Goal: Information Seeking & Learning: Learn about a topic

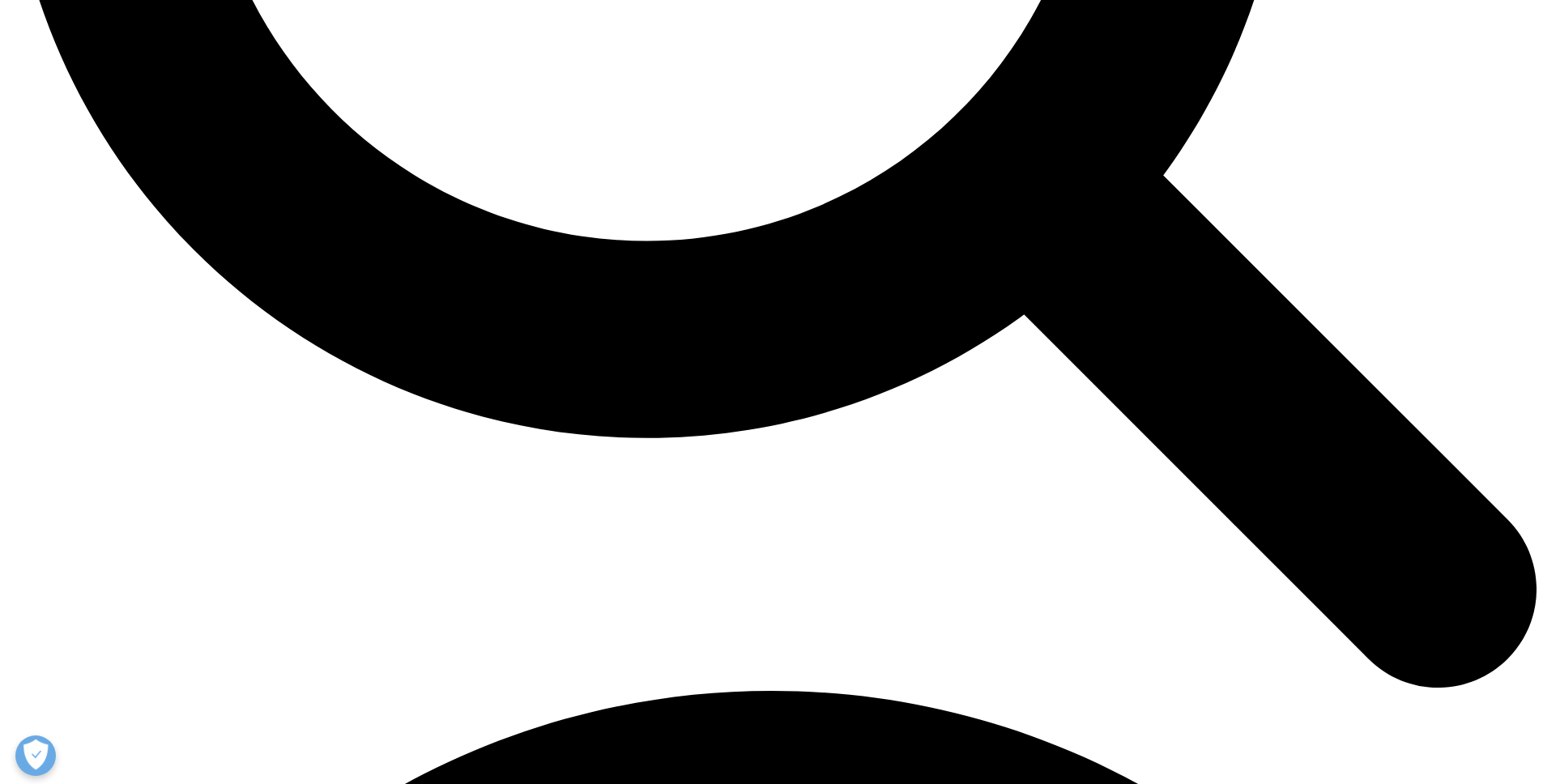
scroll to position [2588, 0]
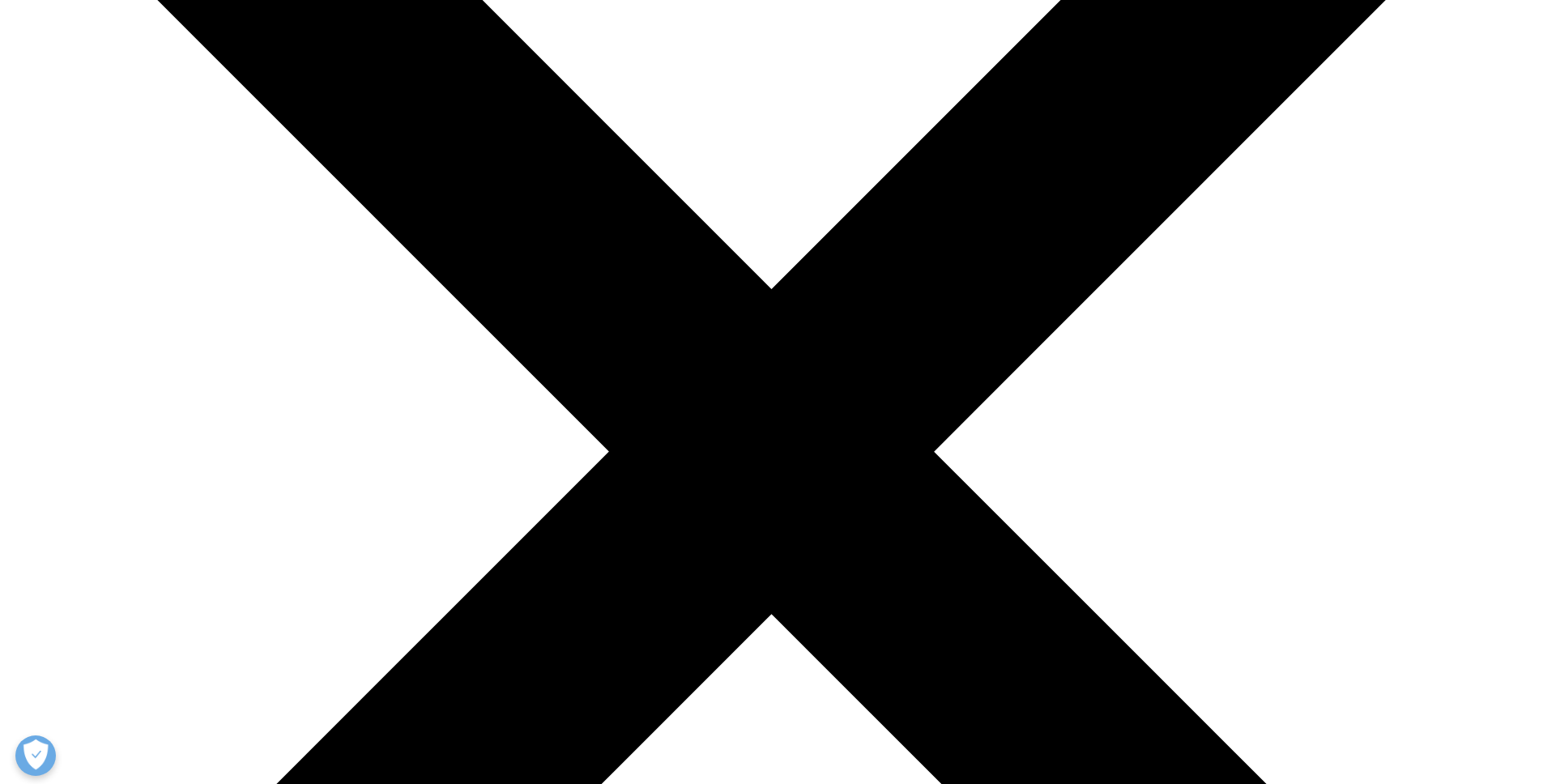
scroll to position [327, 0]
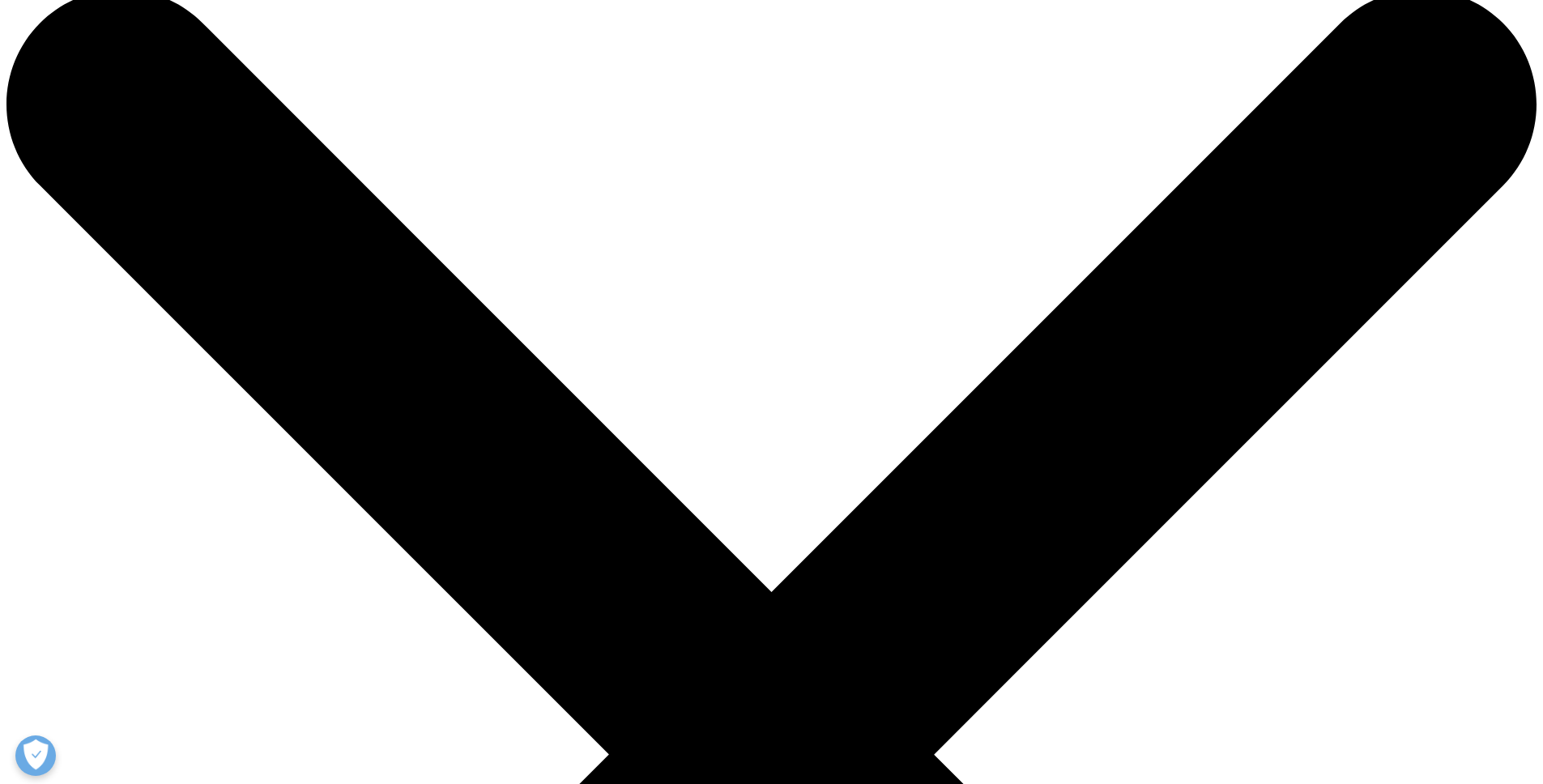
scroll to position [532, 0]
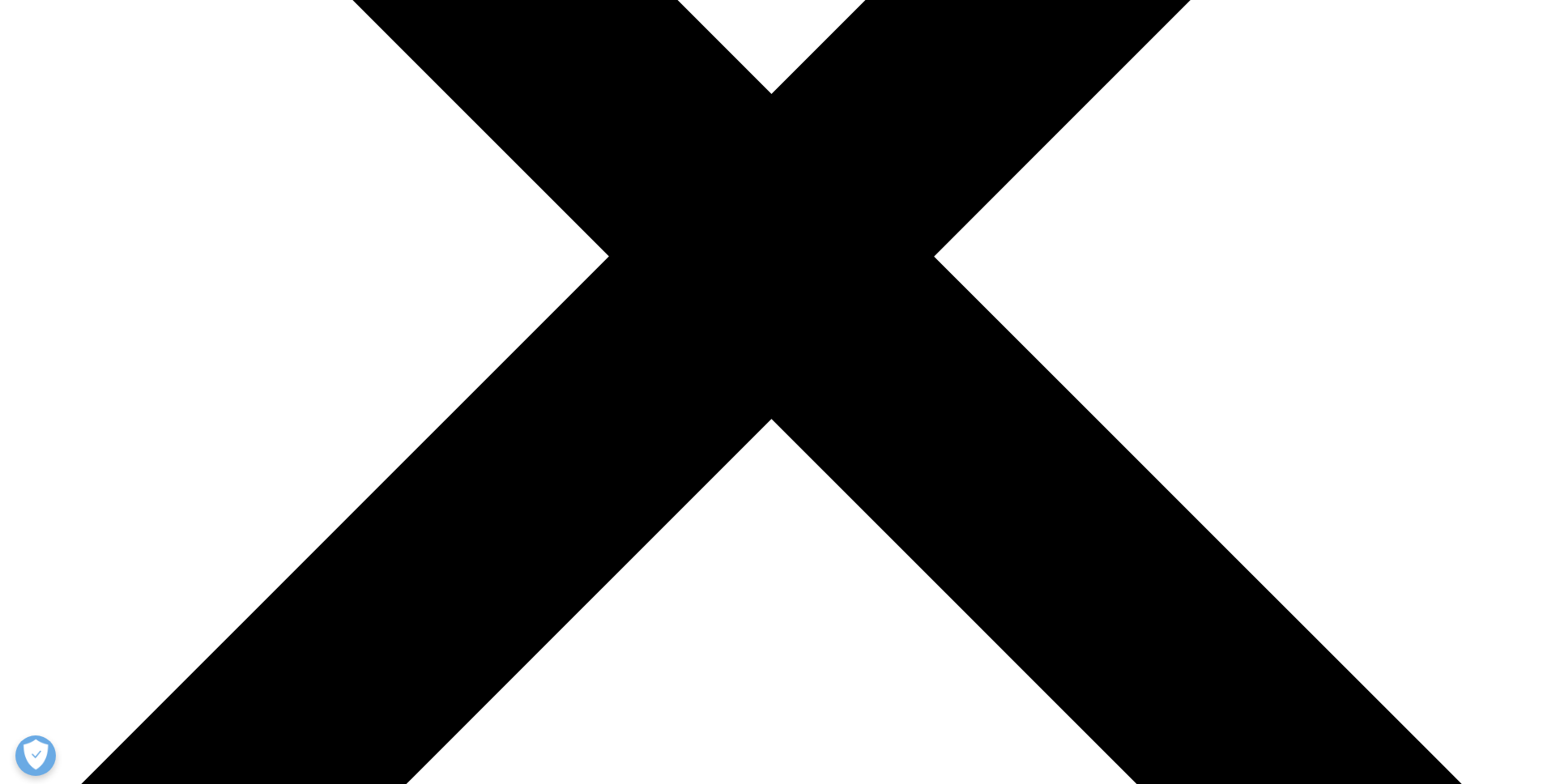
drag, startPoint x: 902, startPoint y: 471, endPoint x: 1148, endPoint y: 624, distance: 289.7
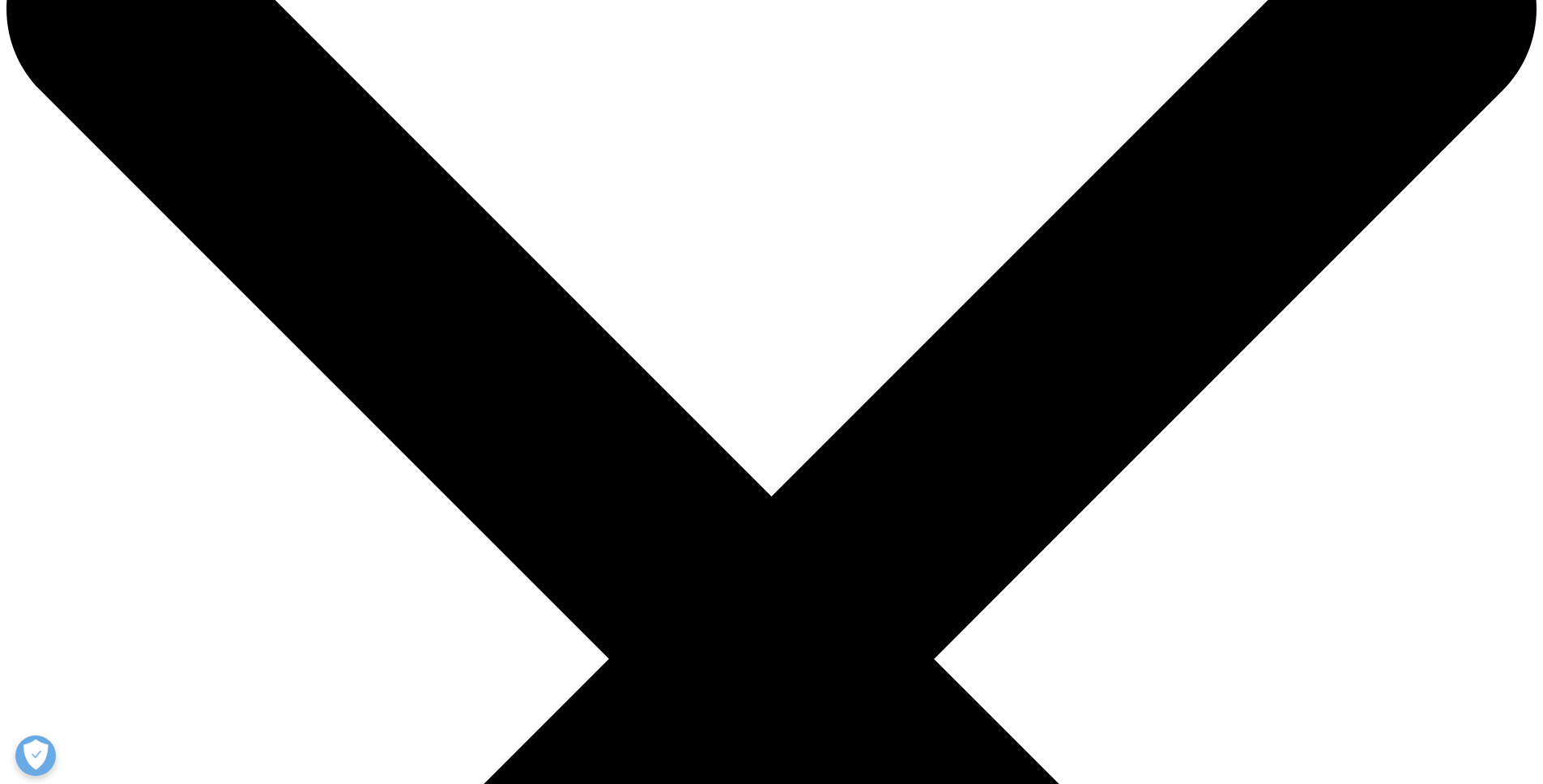
scroll to position [0, 0]
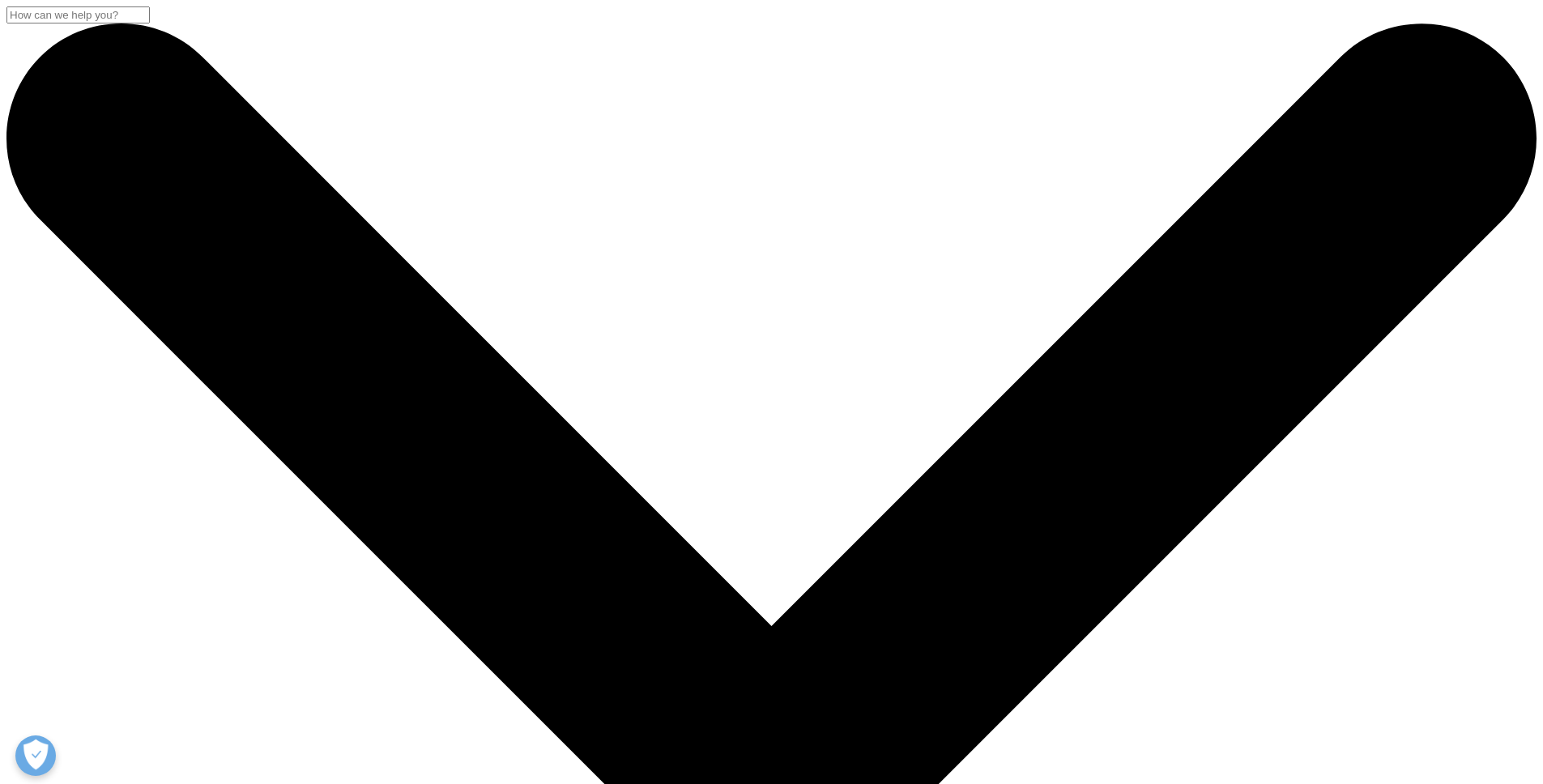
drag, startPoint x: 385, startPoint y: 453, endPoint x: 639, endPoint y: 470, distance: 254.6
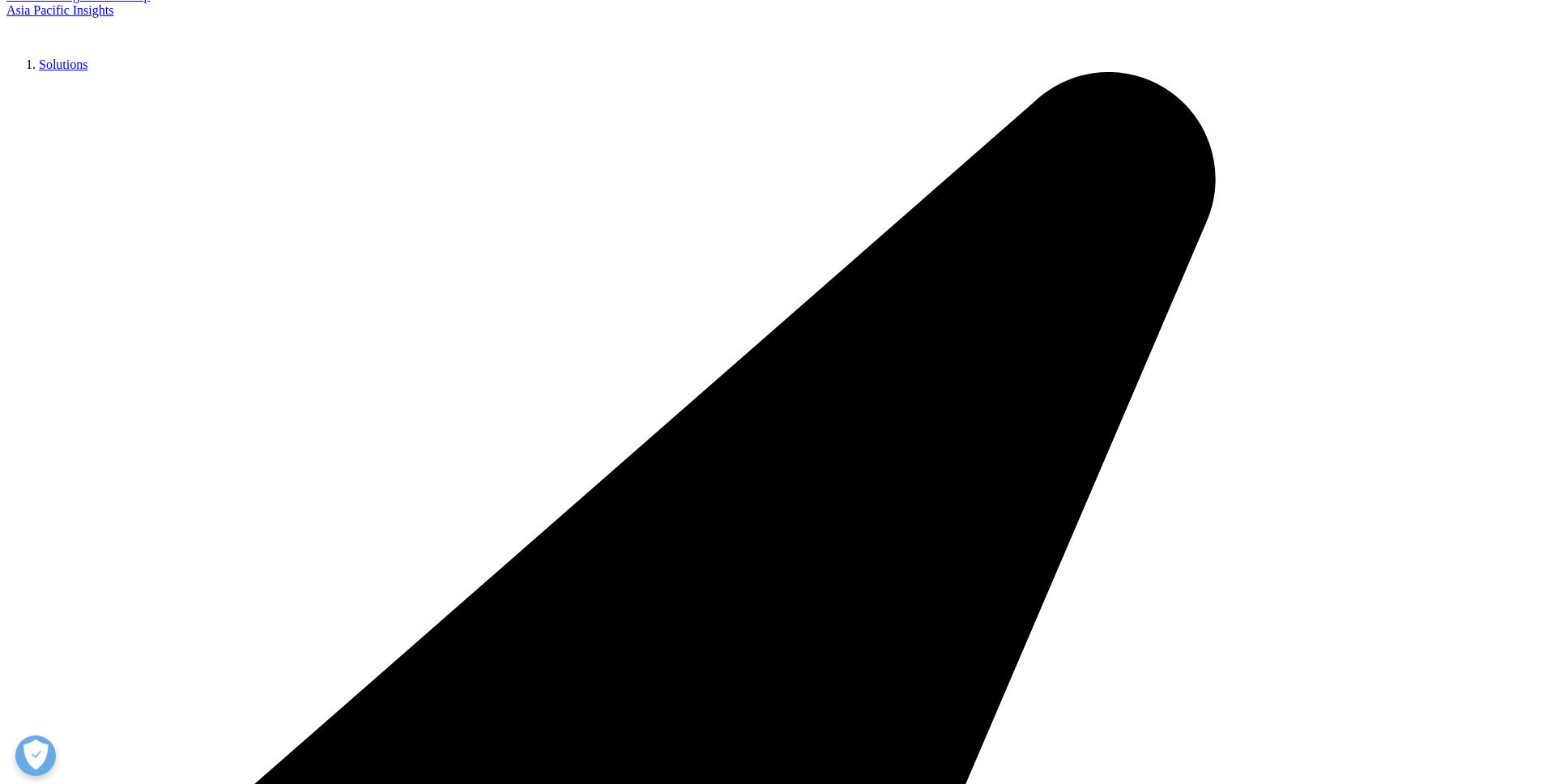
scroll to position [480, 0]
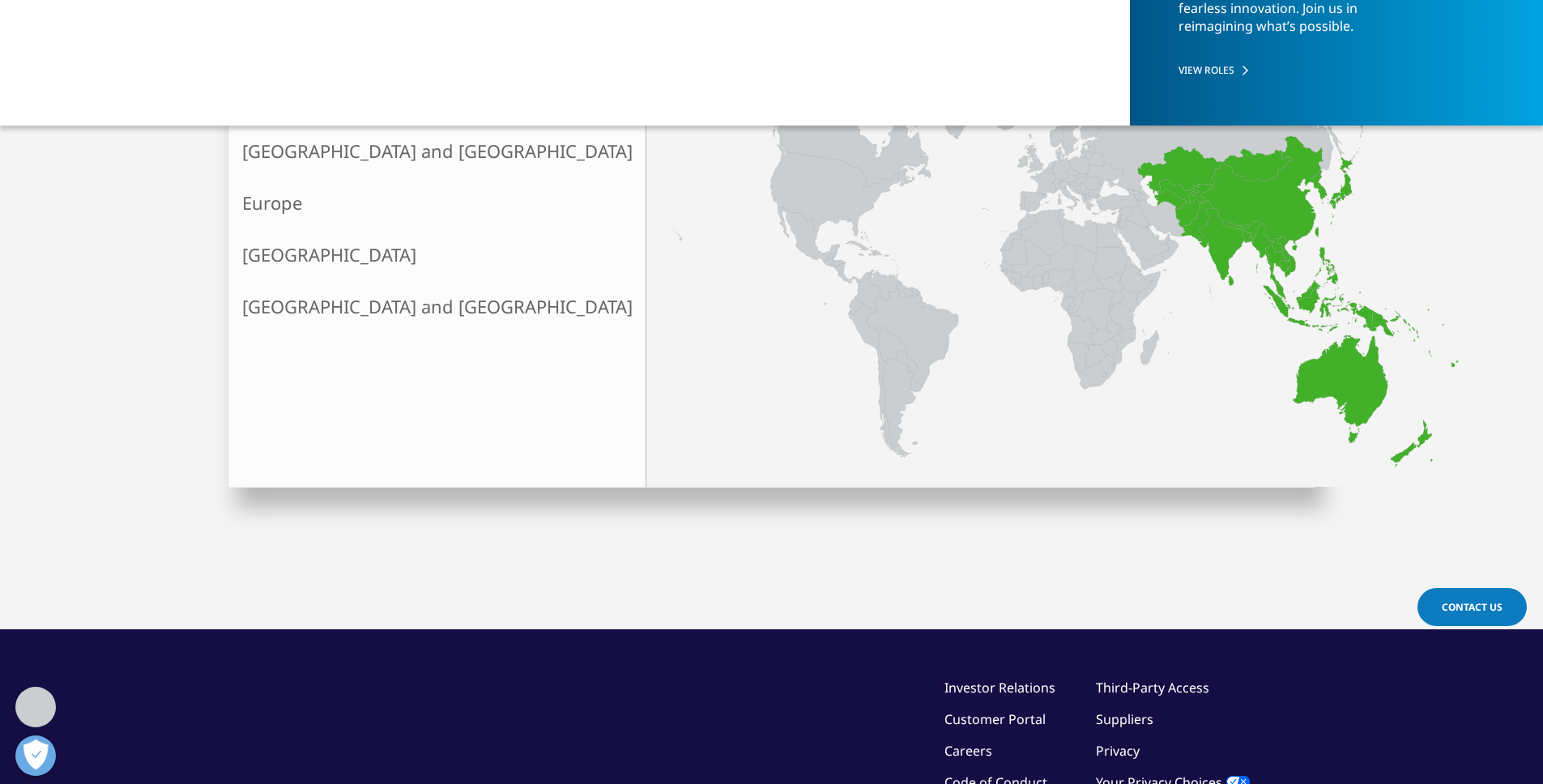
click at [316, 95] on link "North America" at bounding box center [437, 100] width 416 height 52
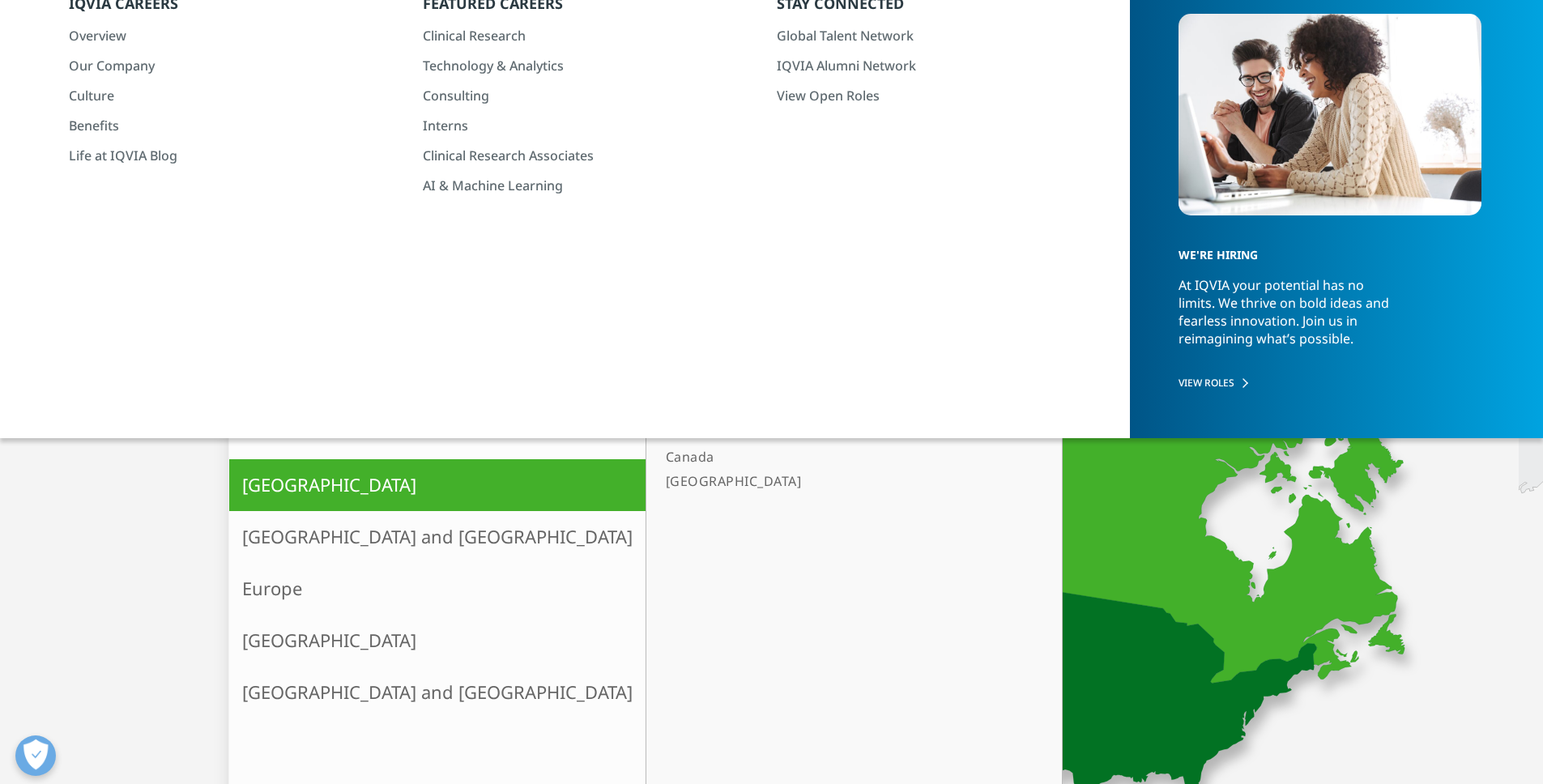
click at [660, 480] on link "[GEOGRAPHIC_DATA]" at bounding box center [846, 480] width 374 height 24
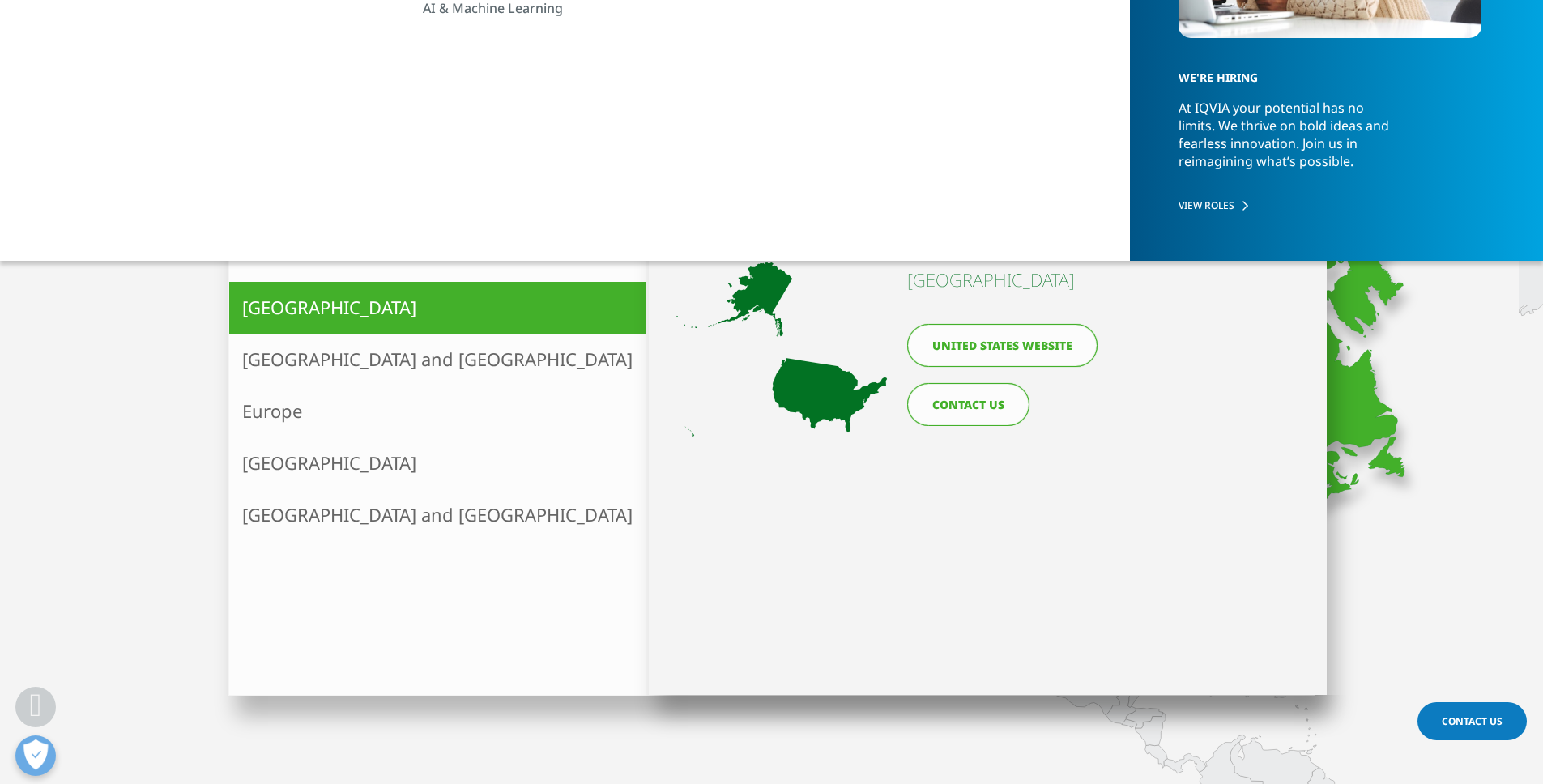
scroll to position [349, 0]
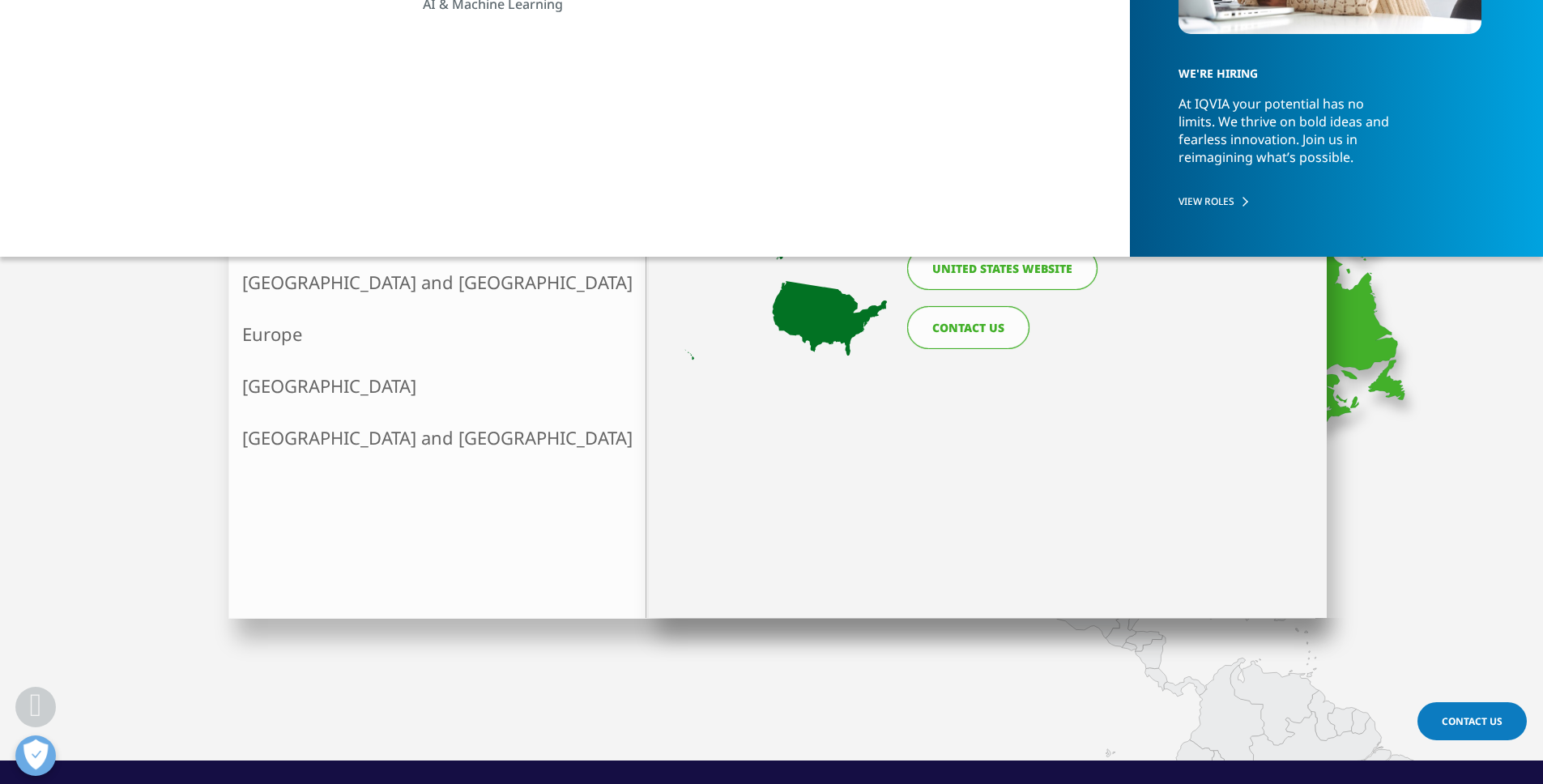
click at [972, 276] on link "United States website" at bounding box center [1003, 269] width 191 height 43
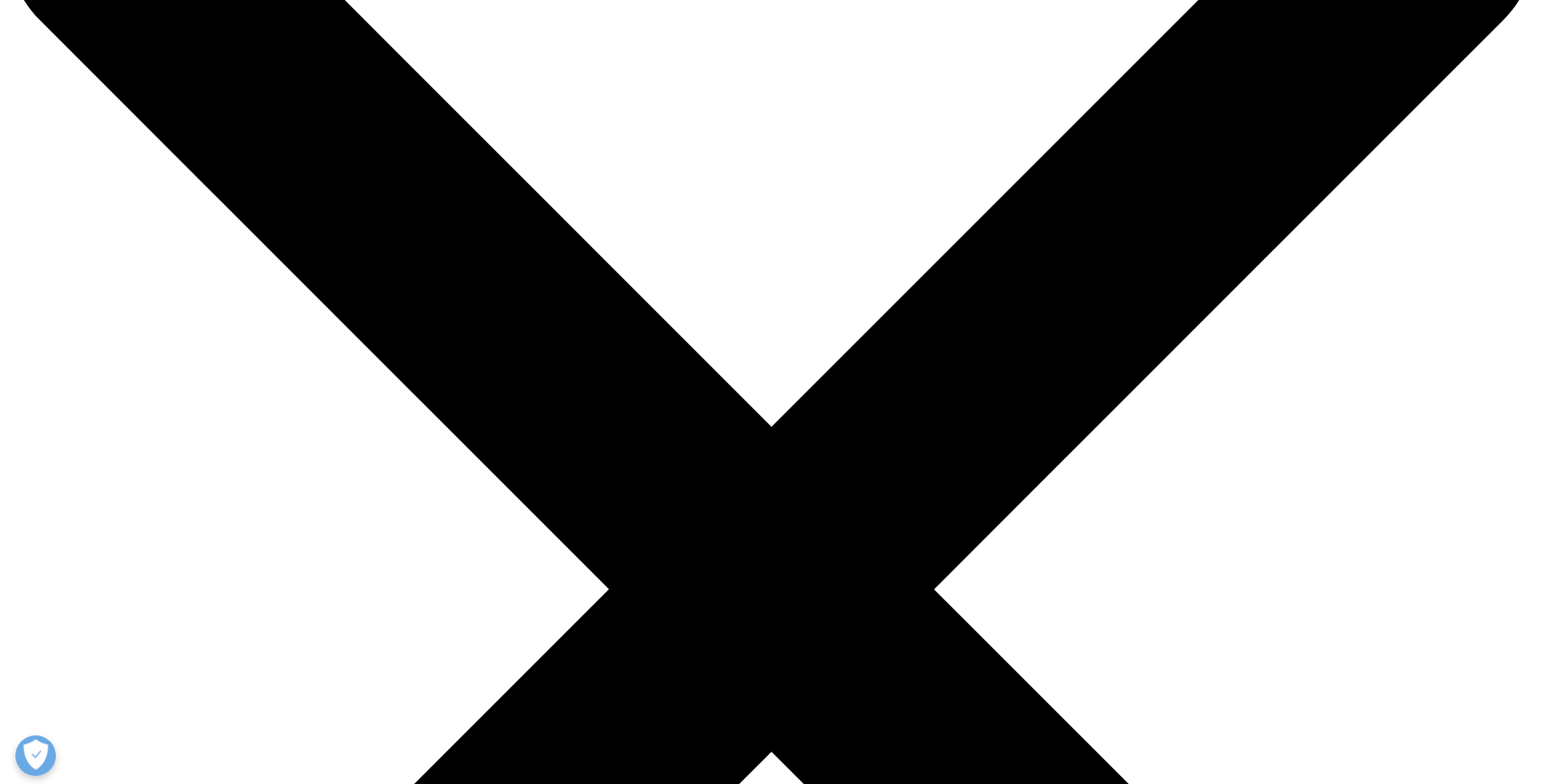
scroll to position [345, 0]
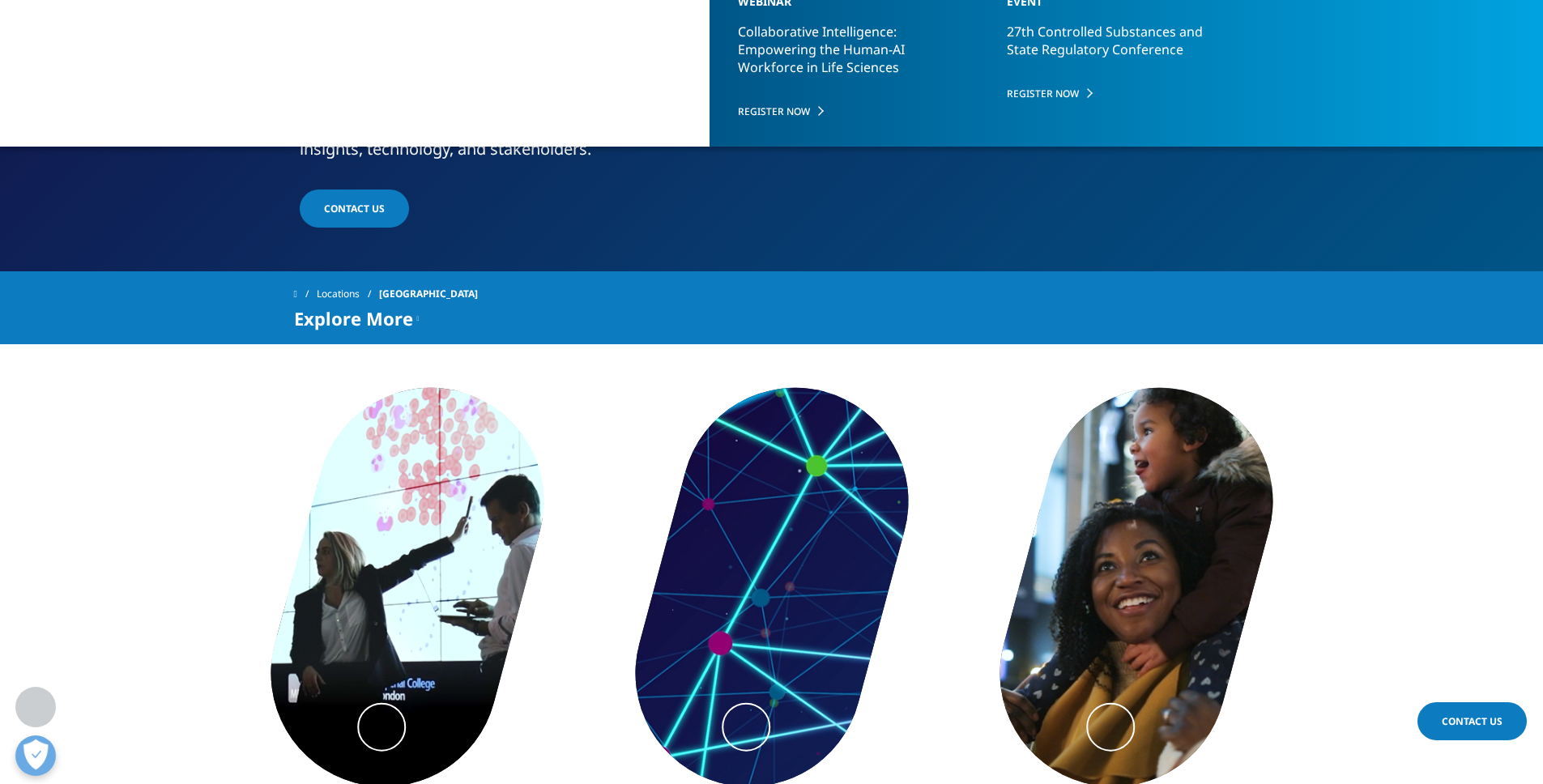
click at [417, 320] on icon at bounding box center [418, 318] width 2 height 19
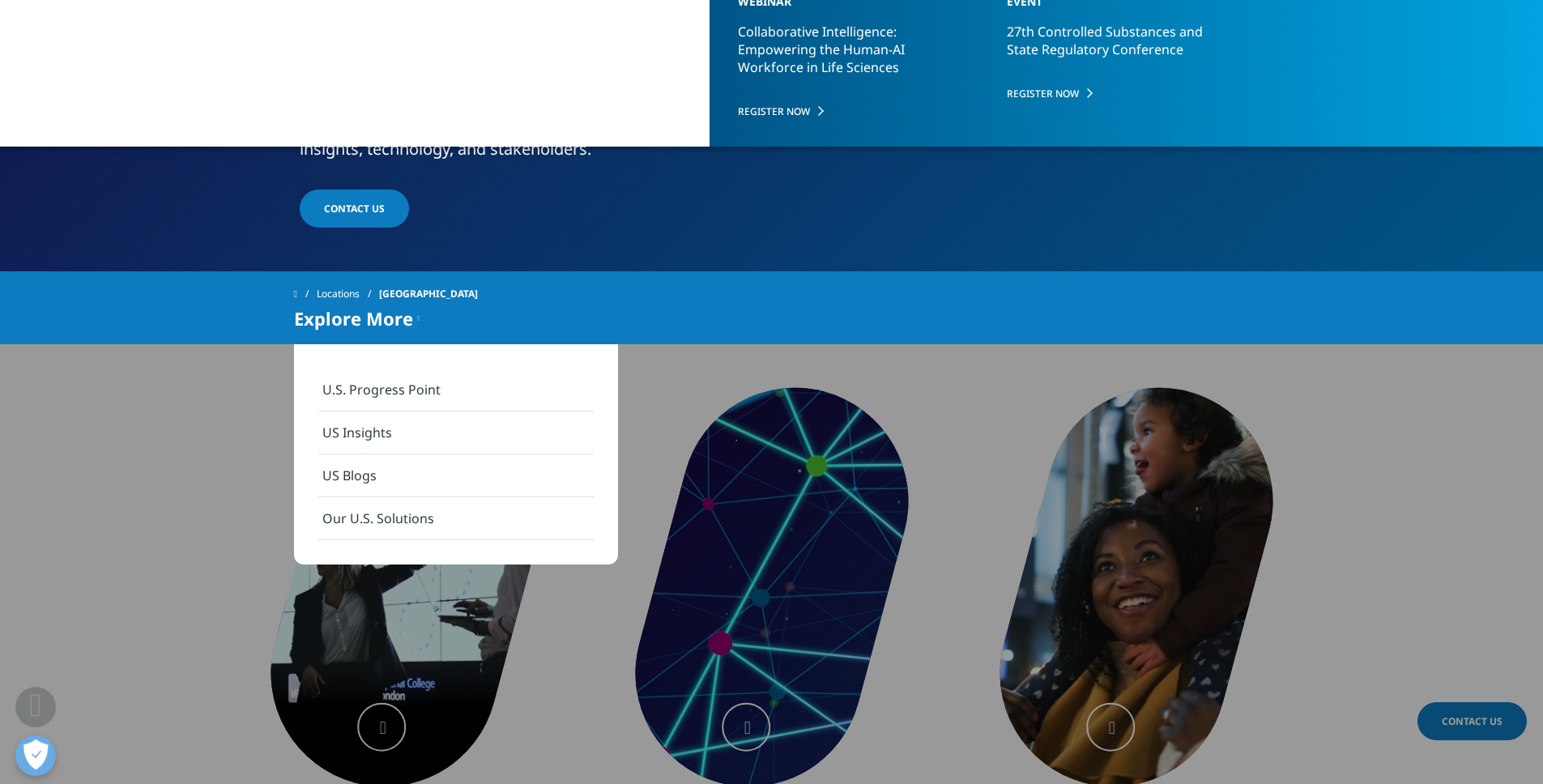
click at [393, 533] on link "Our U.S. Solutions" at bounding box center [455, 519] width 276 height 43
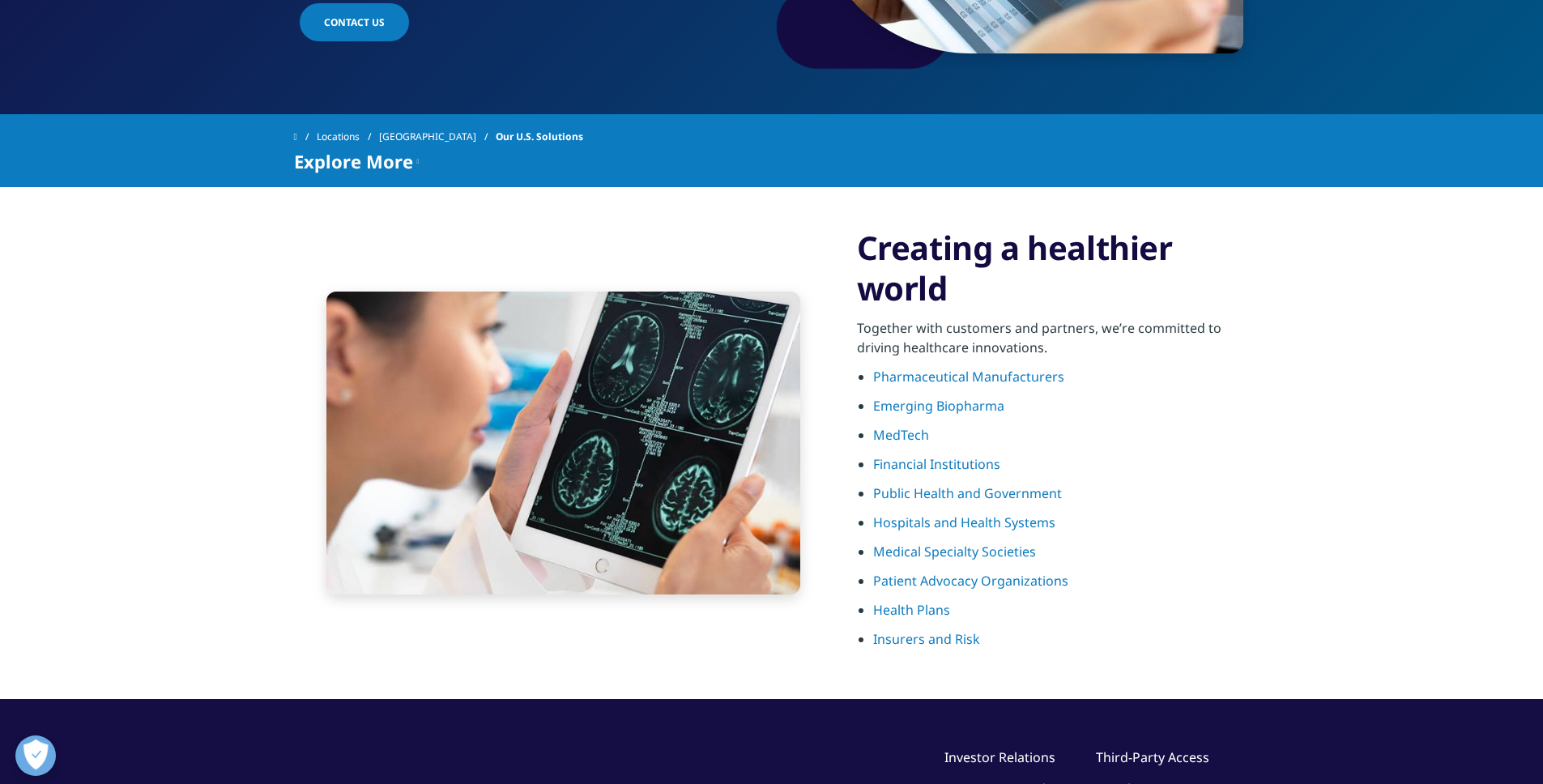
scroll to position [677, 0]
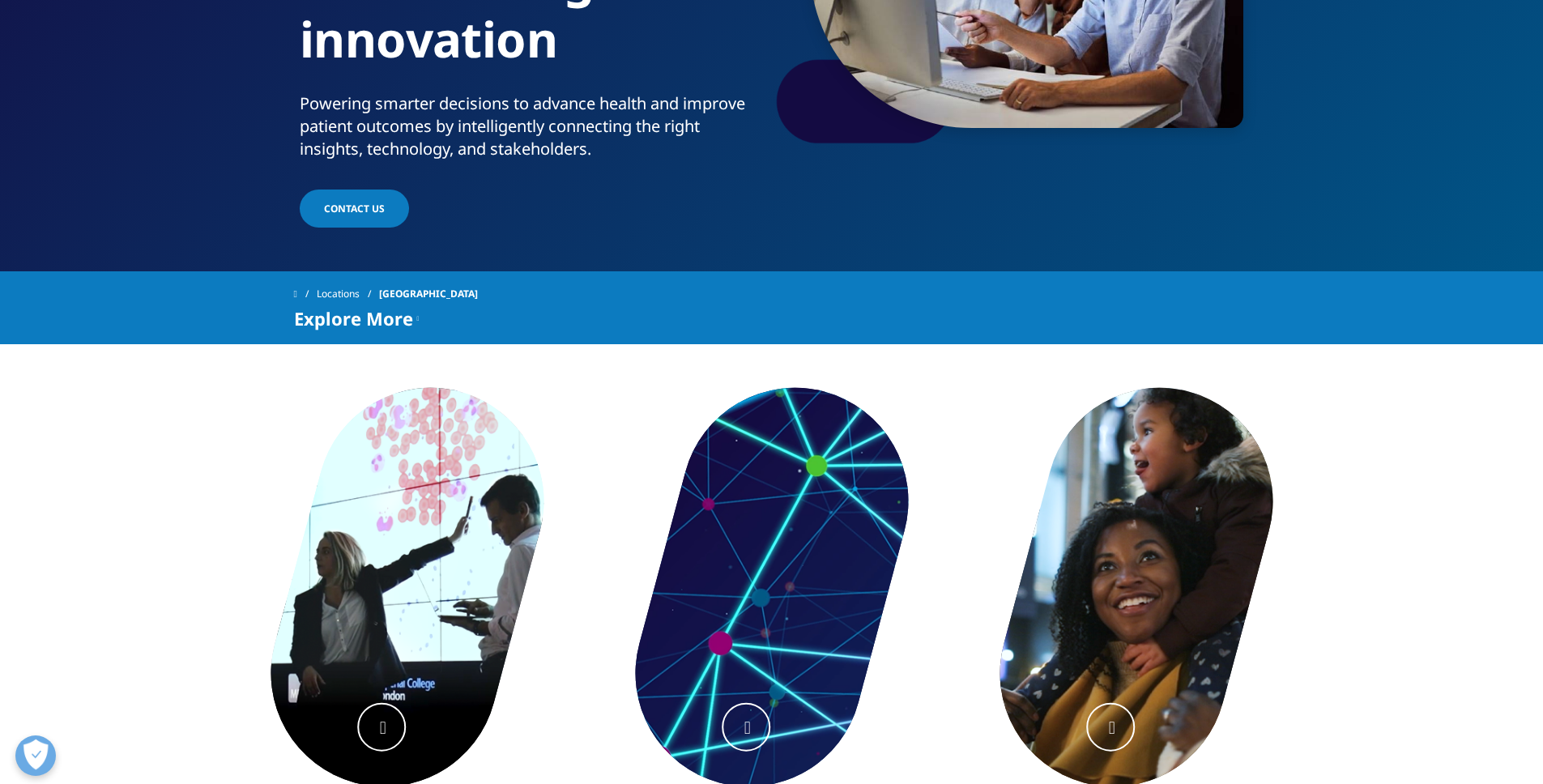
click at [375, 318] on span "Explore More" at bounding box center [353, 318] width 119 height 19
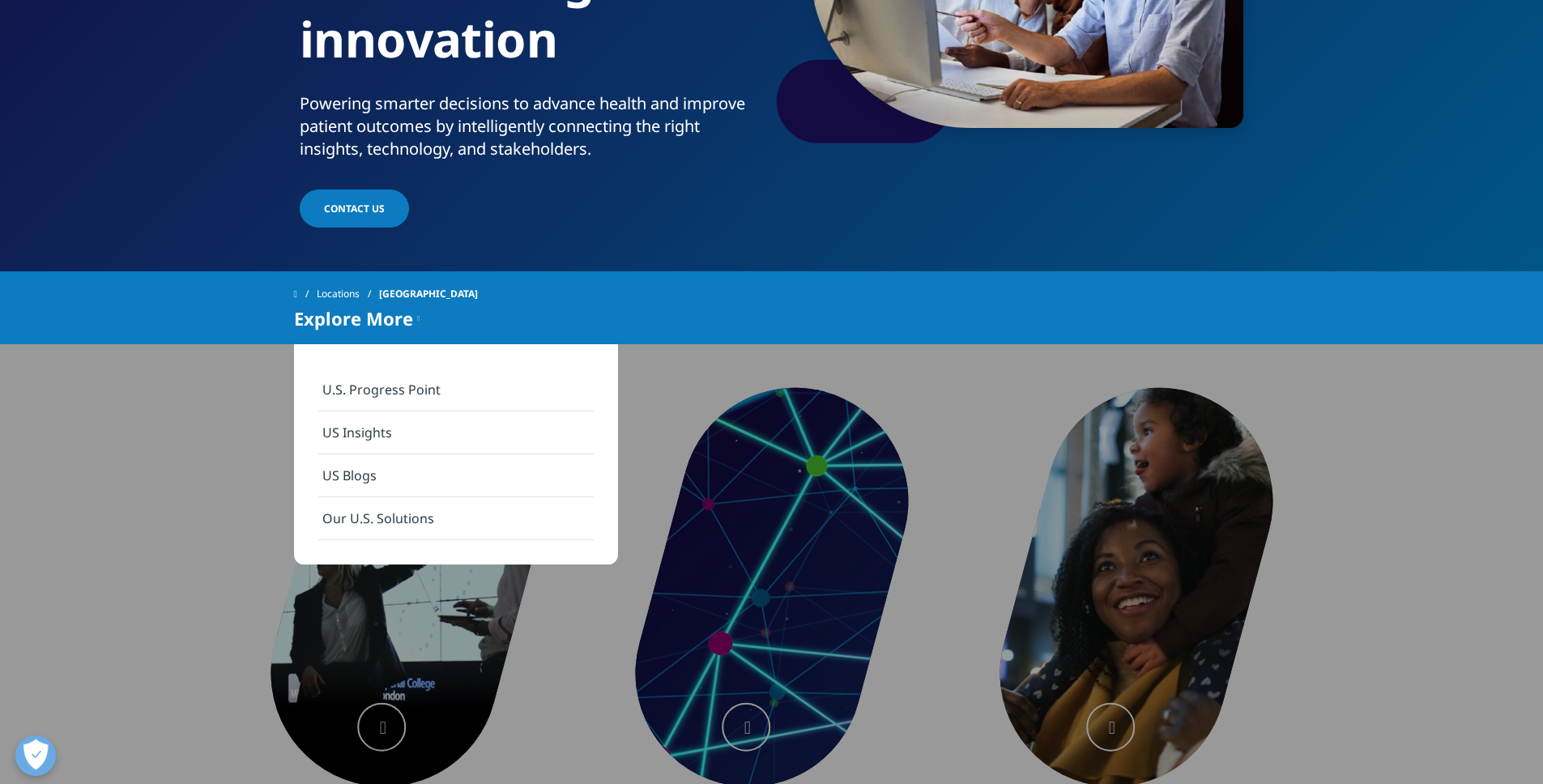
click at [217, 547] on section "Accelerating innovation We strive to be innovative in everything we do from lev…" at bounding box center [771, 664] width 1543 height 641
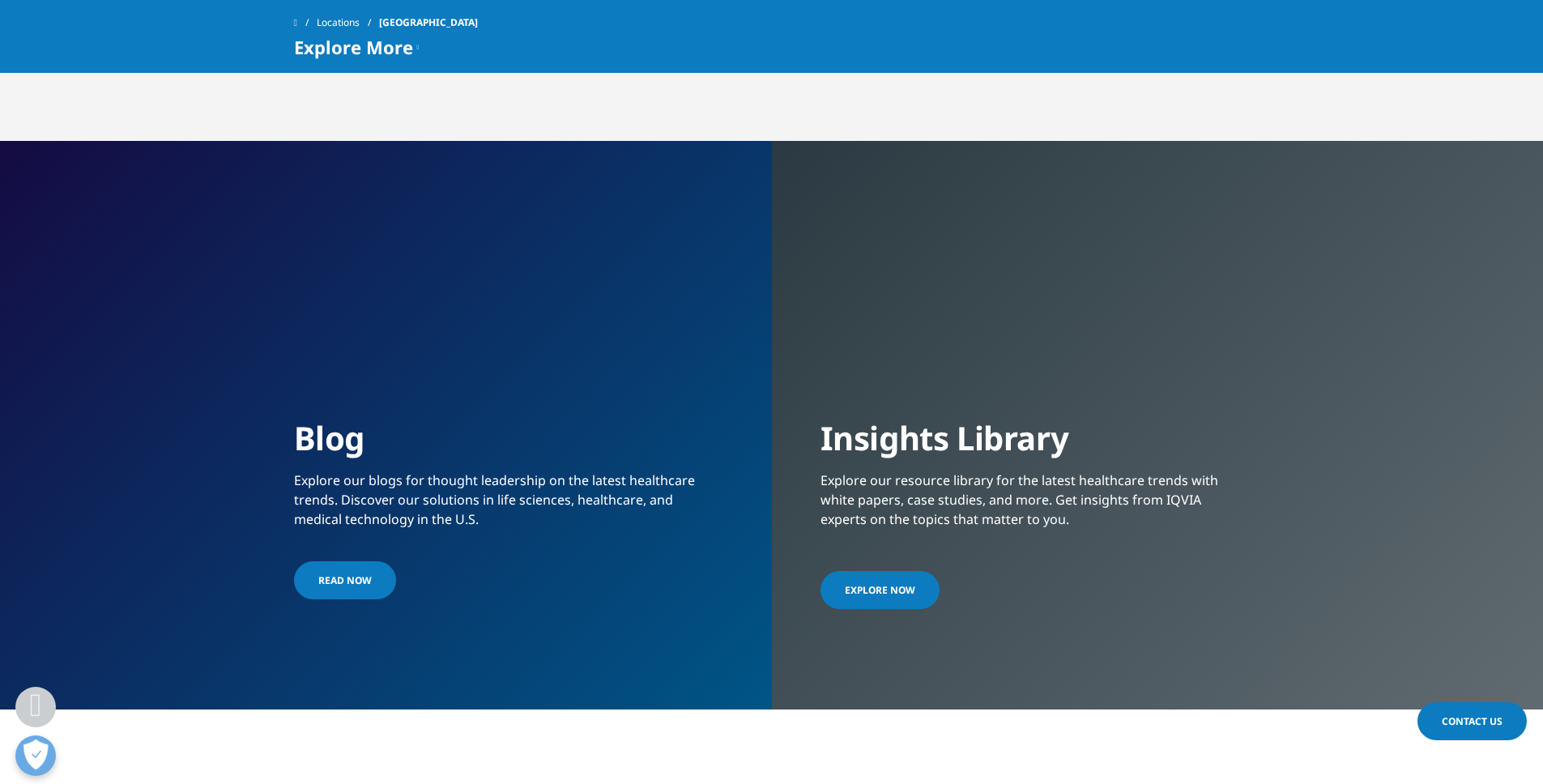
scroll to position [3518, 0]
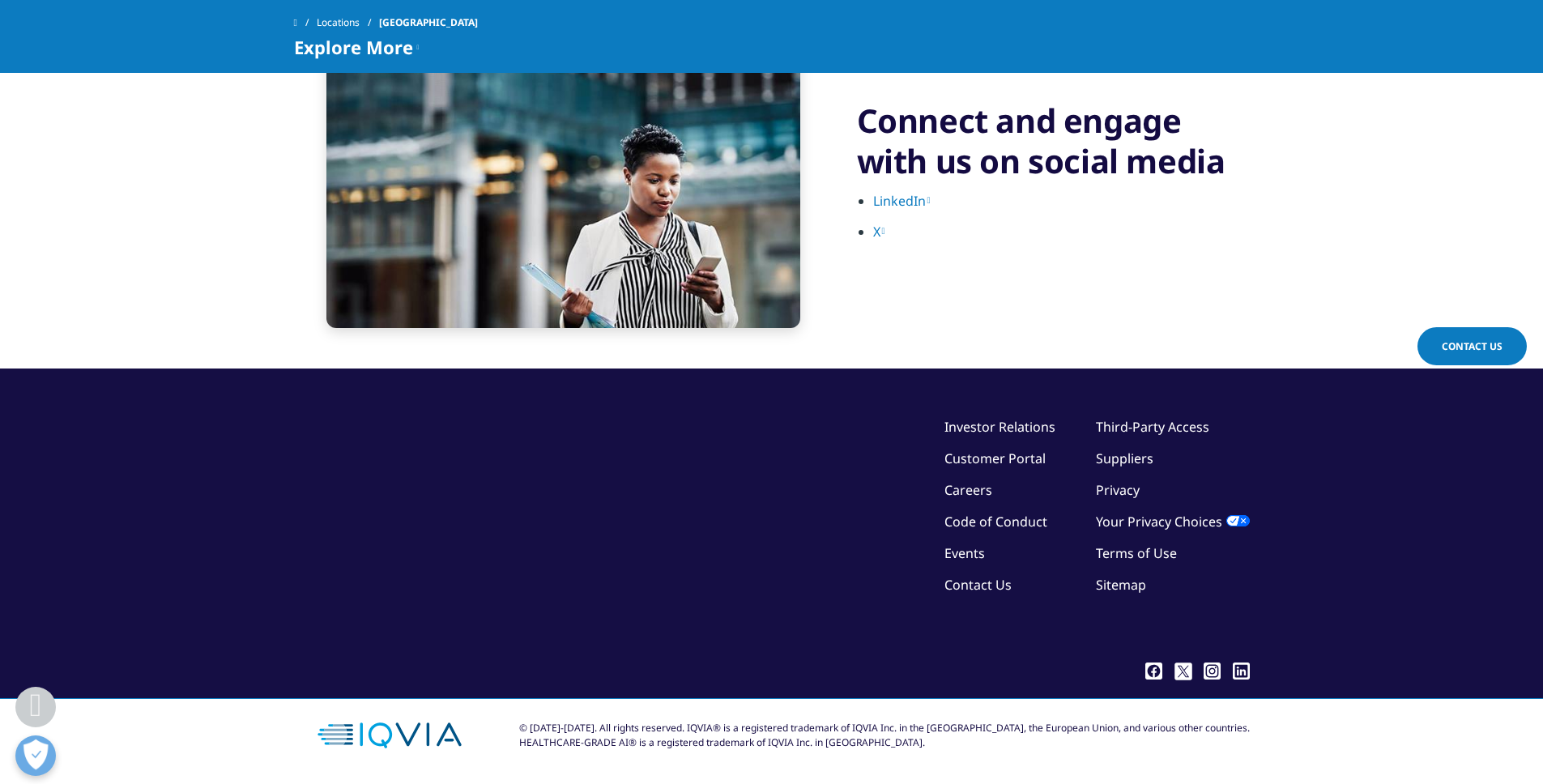
click at [973, 495] on link "Careers" at bounding box center [968, 489] width 47 height 17
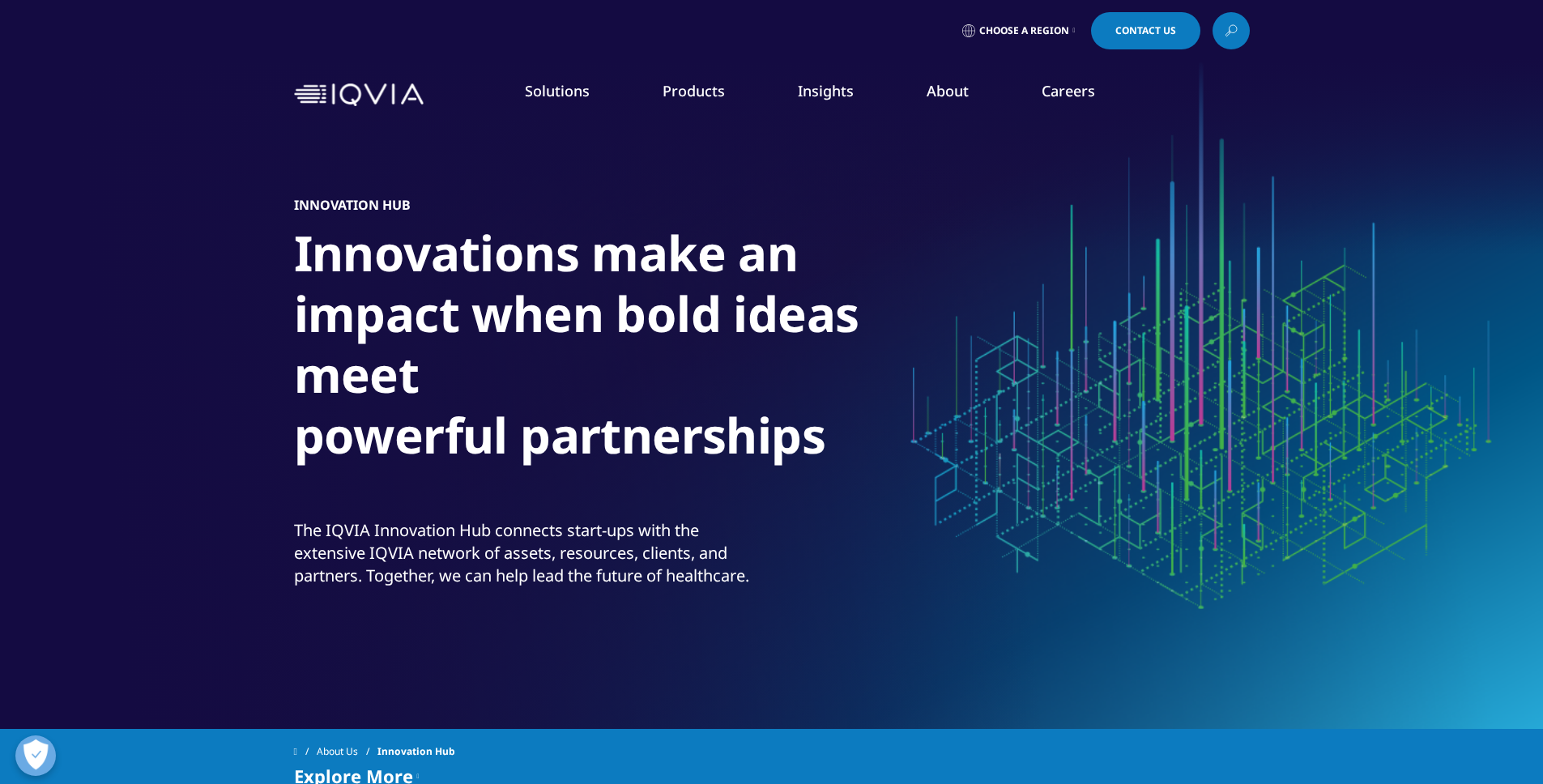
click at [187, 211] on link "IQVIA Connected Intelligence™" at bounding box center [179, 217] width 189 height 17
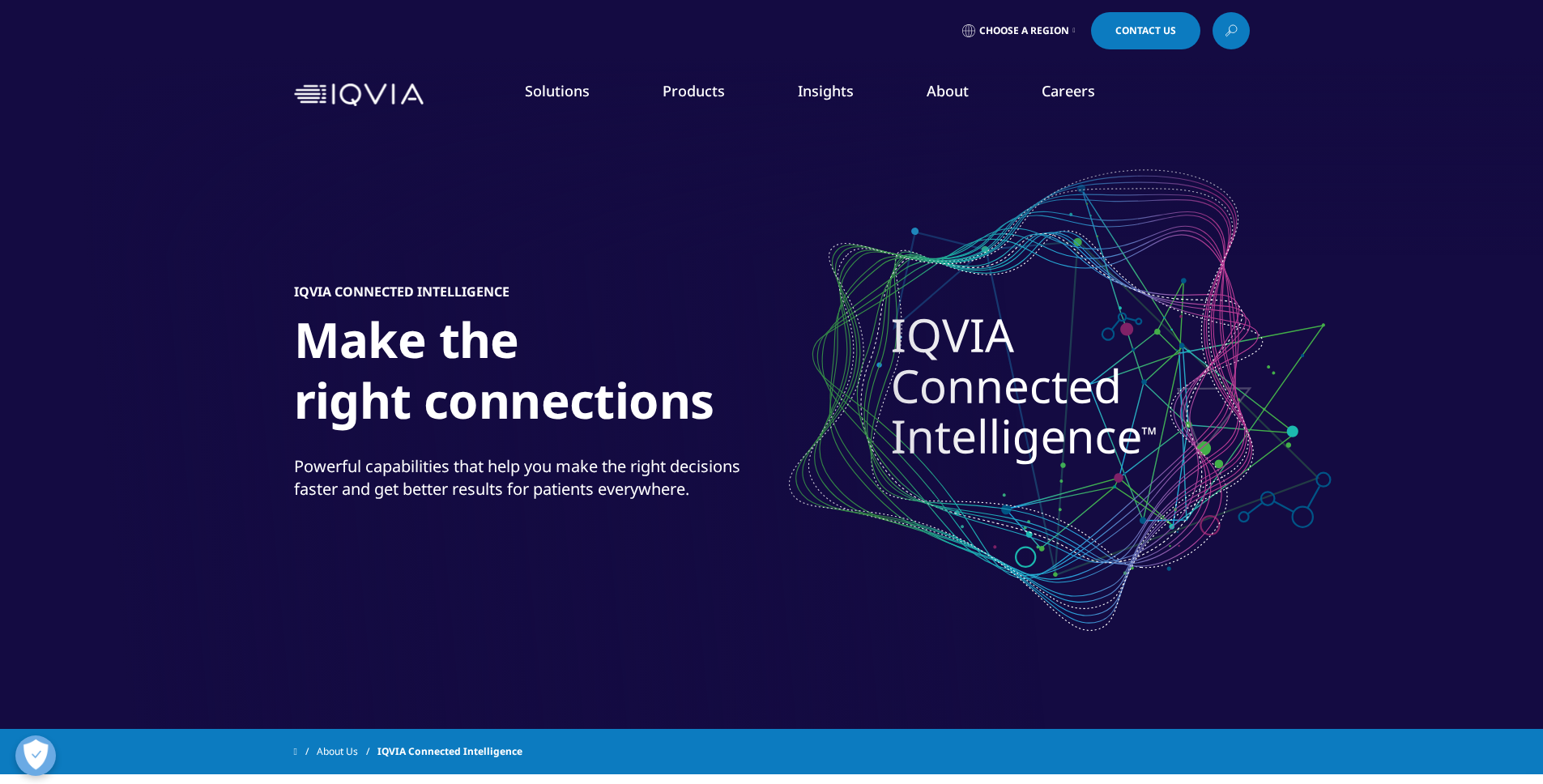
click at [208, 251] on link "IQVIA Healthcare-grade AI®" at bounding box center [171, 248] width 172 height 17
click at [800, 403] on link "LEARN MORE" at bounding box center [874, 400] width 246 height 43
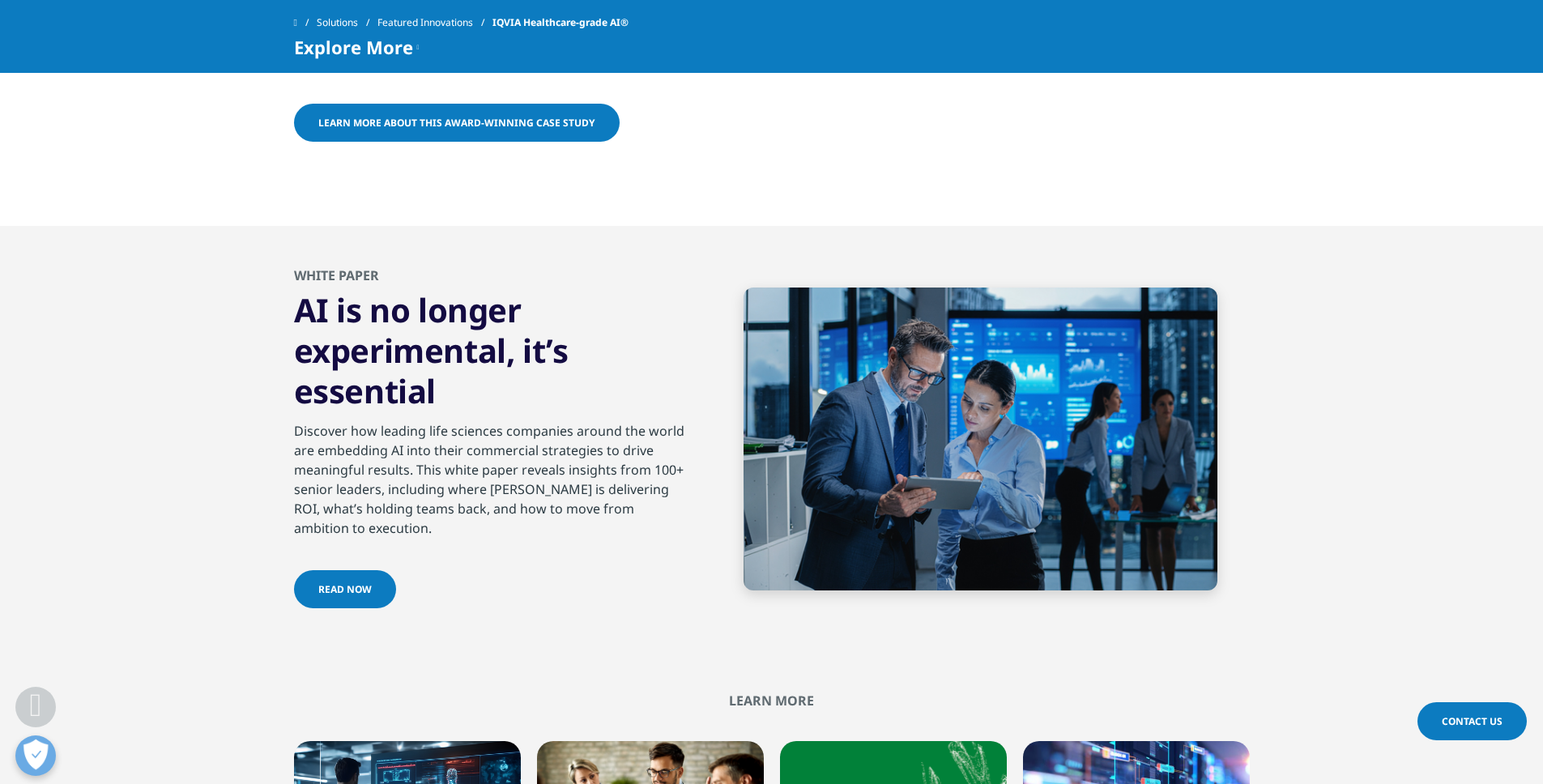
scroll to position [6124, 0]
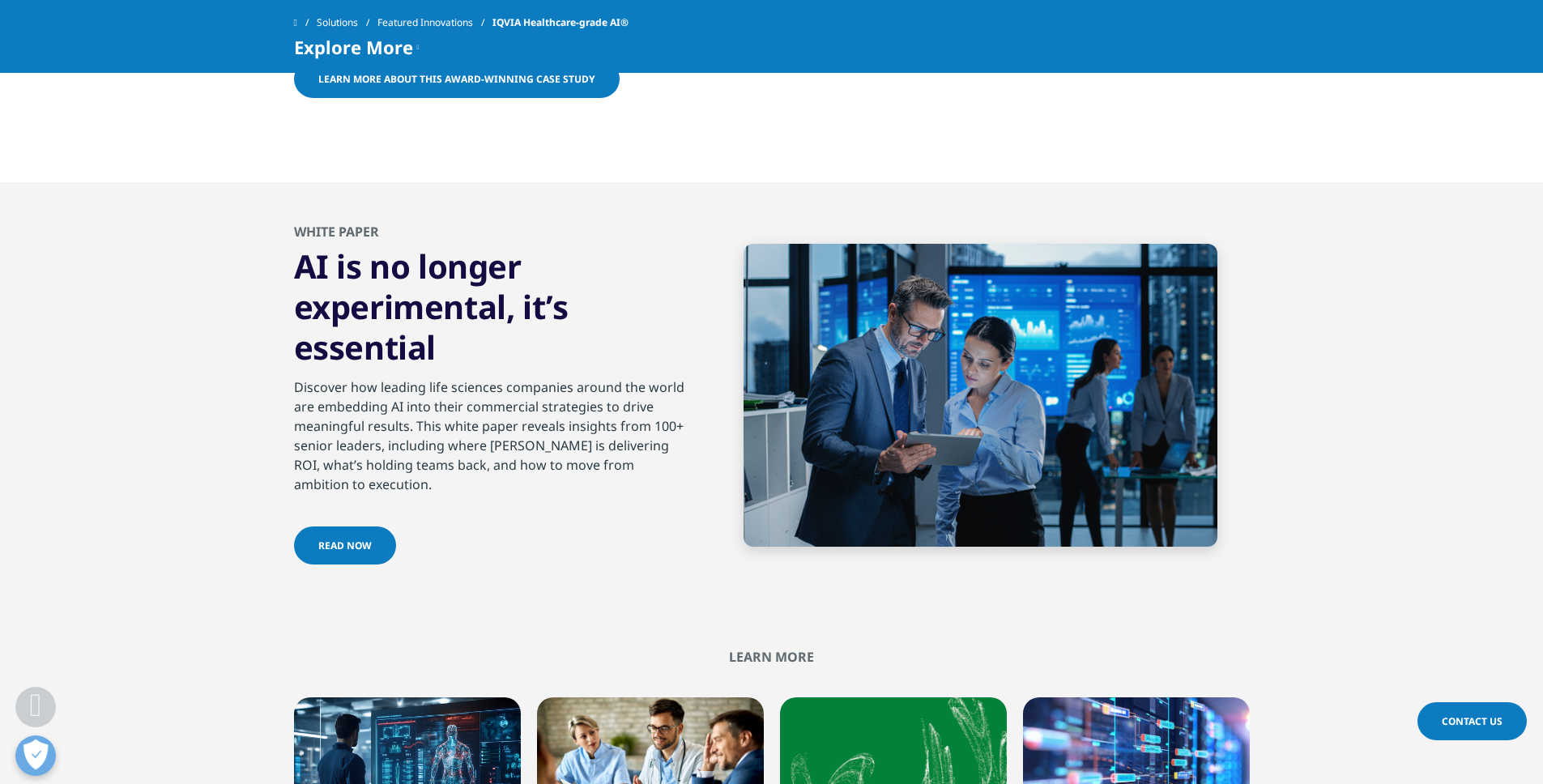
drag, startPoint x: 296, startPoint y: 385, endPoint x: 546, endPoint y: 480, distance: 267.4
click at [546, 480] on div "Discover how leading life sciences companies around the world are embedding AI …" at bounding box center [490, 431] width 393 height 127
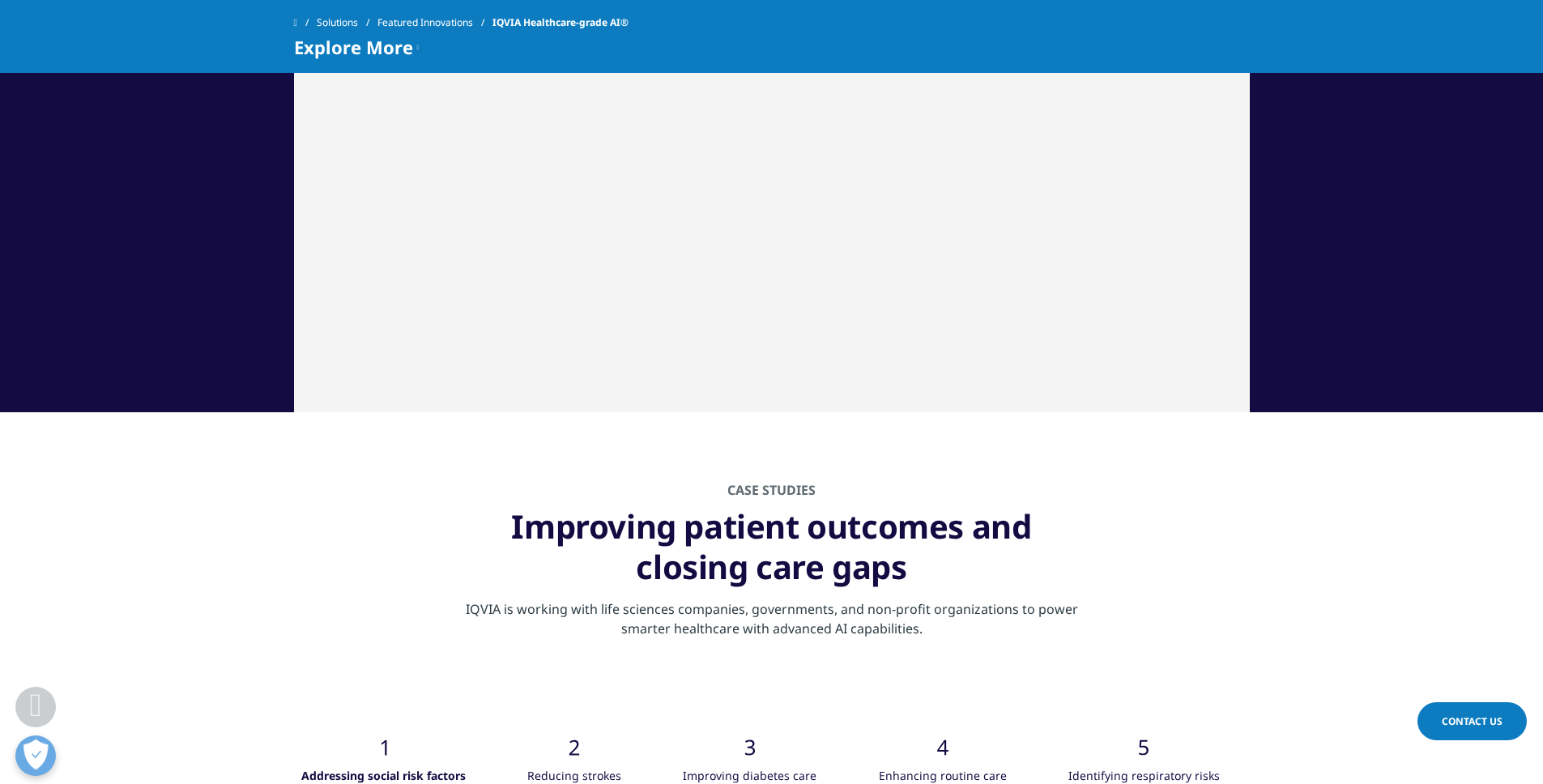
click at [212, 491] on section "CASE STUDIES Improving patient outcomes and closing care gaps [PERSON_NAME] is …" at bounding box center [771, 559] width 1543 height 295
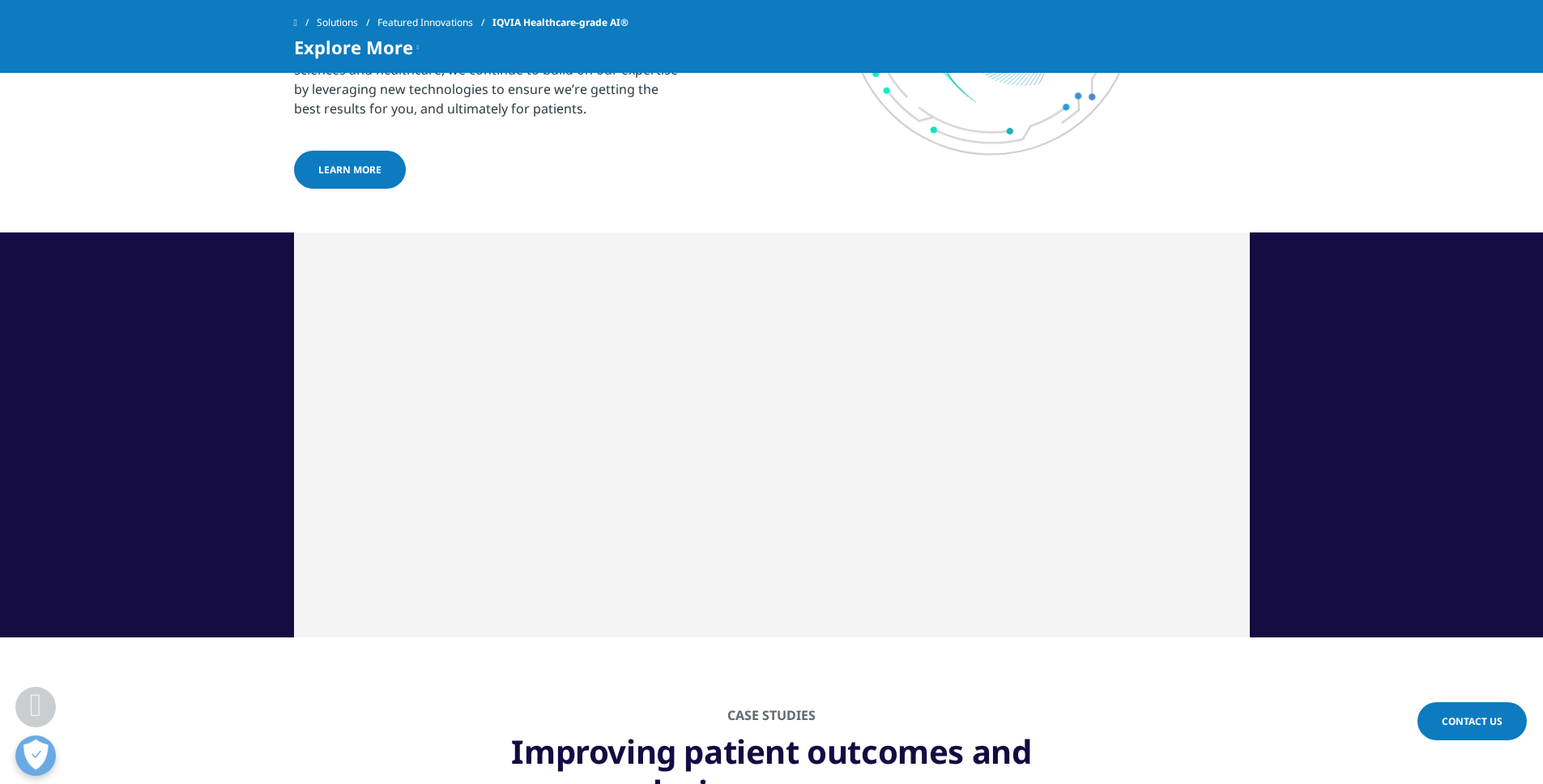
scroll to position [4564, 0]
